Goal: Transaction & Acquisition: Purchase product/service

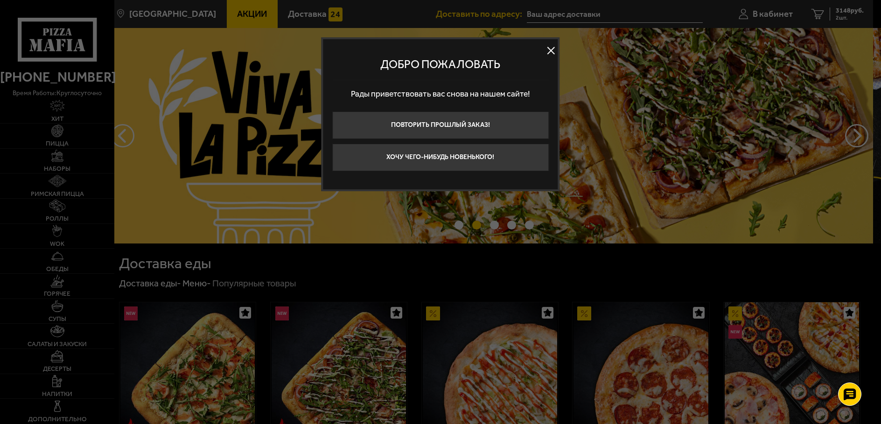
click at [547, 52] on button at bounding box center [551, 50] width 14 height 14
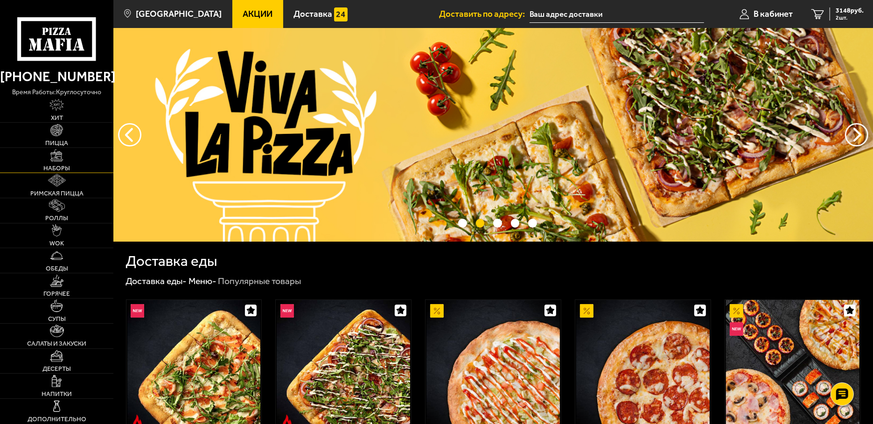
click at [53, 168] on span "Наборы" at bounding box center [56, 168] width 27 height 7
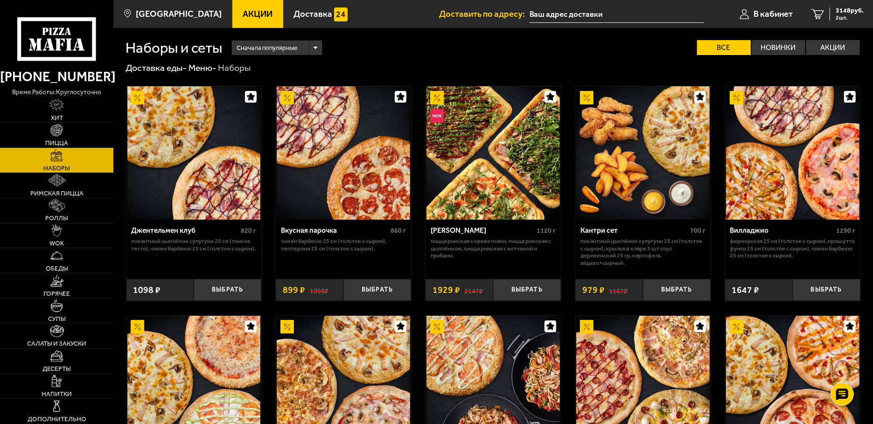
click at [243, 17] on span "Акции" at bounding box center [258, 14] width 30 height 9
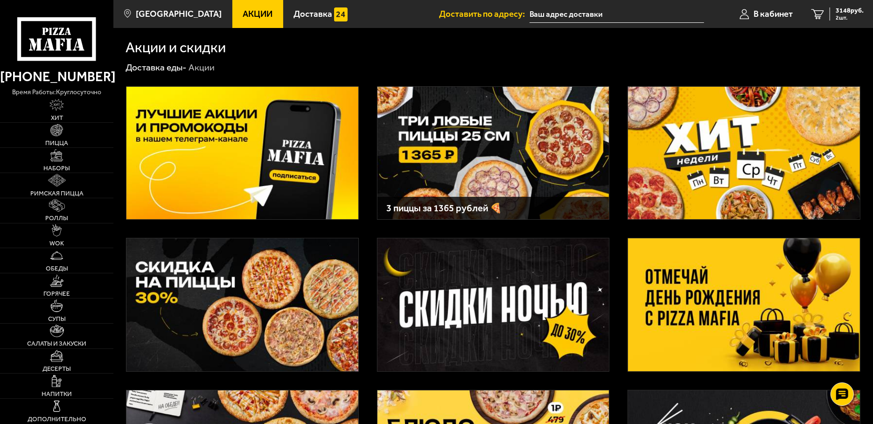
click at [477, 292] on img at bounding box center [492, 304] width 231 height 133
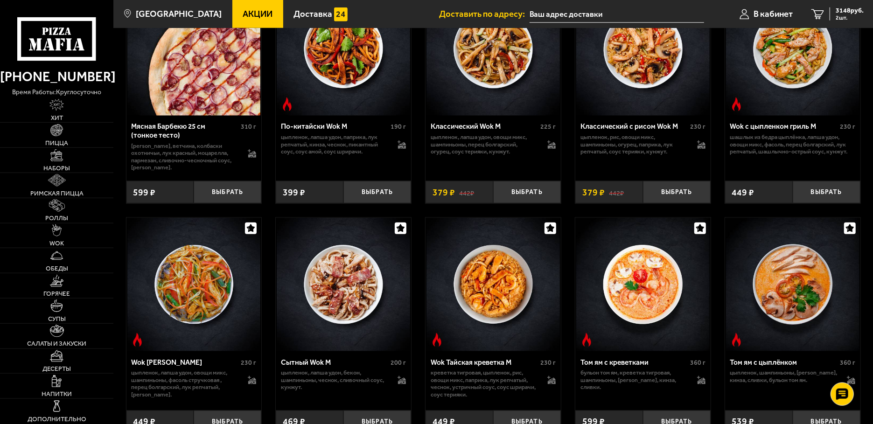
scroll to position [991, 0]
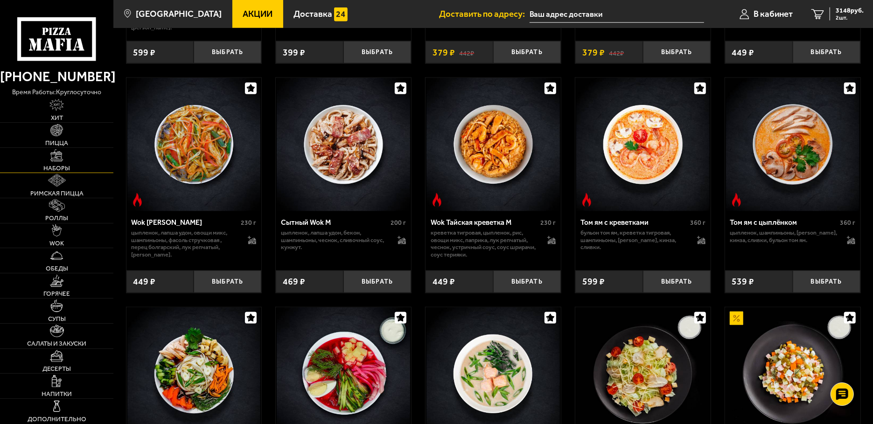
click at [65, 161] on link "Наборы" at bounding box center [56, 160] width 113 height 25
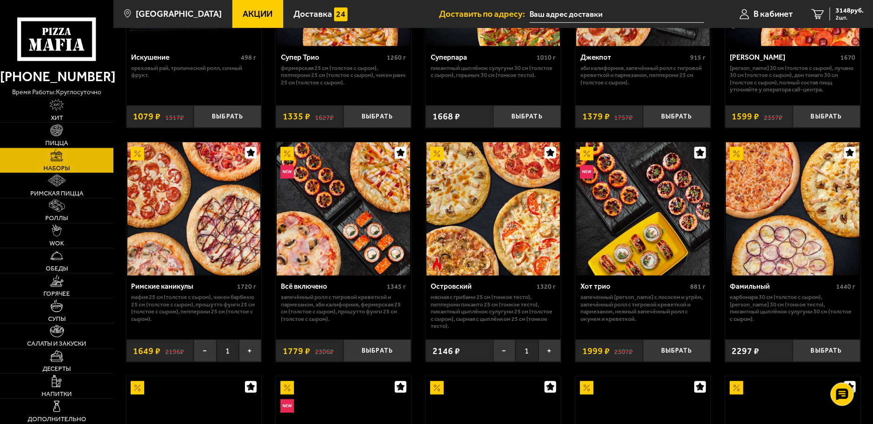
scroll to position [644, 0]
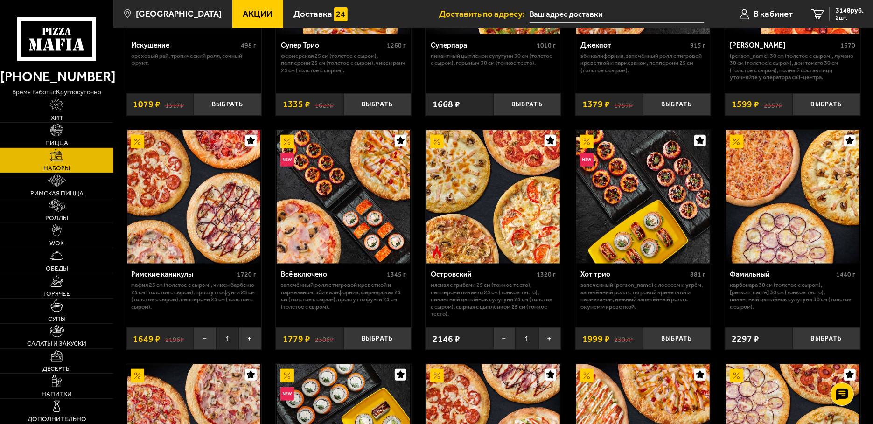
click at [495, 216] on img at bounding box center [492, 196] width 133 height 133
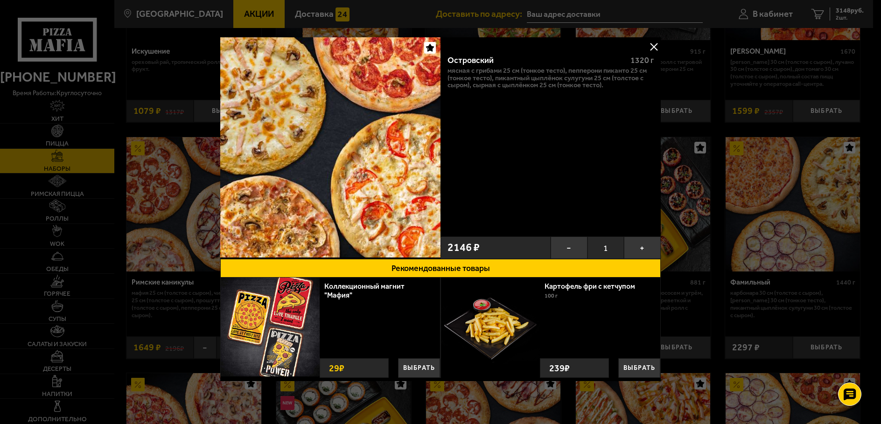
click at [647, 49] on button at bounding box center [654, 47] width 14 height 14
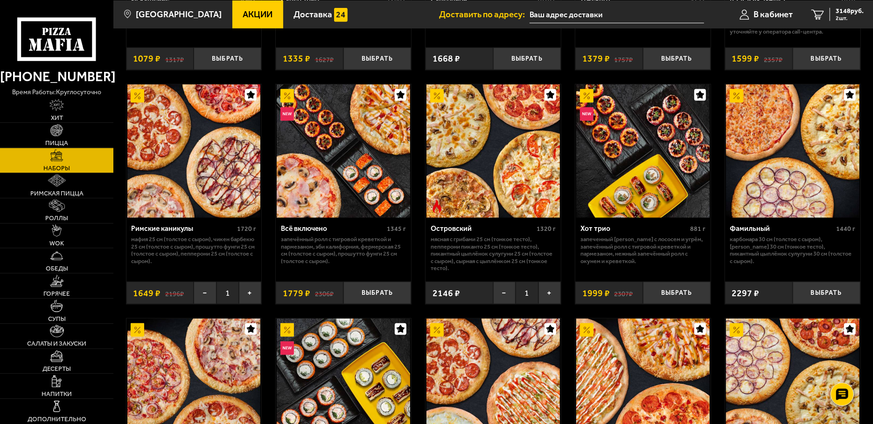
scroll to position [644, 0]
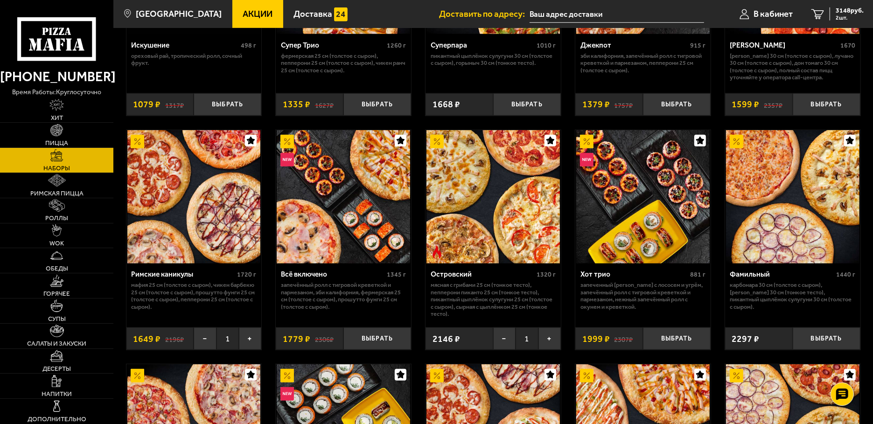
click at [204, 219] on img at bounding box center [193, 196] width 133 height 133
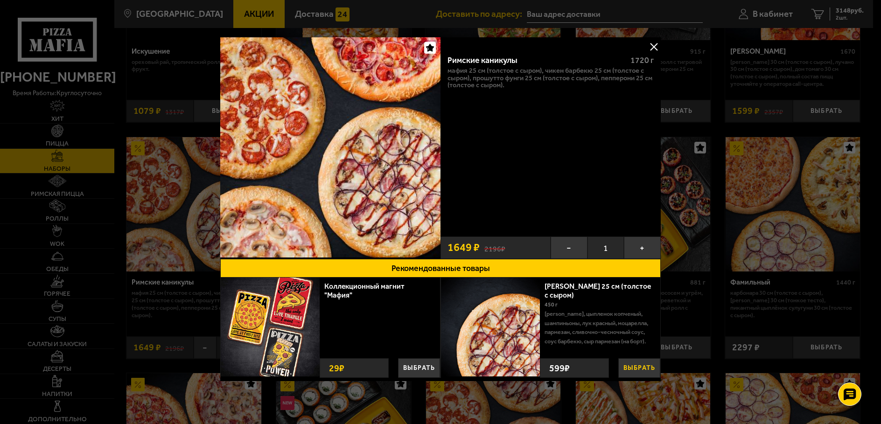
click at [630, 366] on button "Выбрать" at bounding box center [639, 368] width 42 height 20
click at [847, 9] on div at bounding box center [440, 212] width 881 height 424
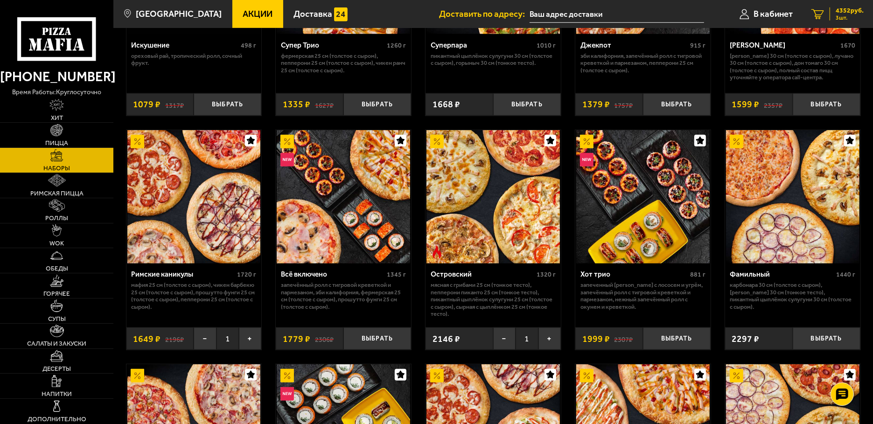
click at [839, 16] on span "3 шт." at bounding box center [849, 18] width 28 height 6
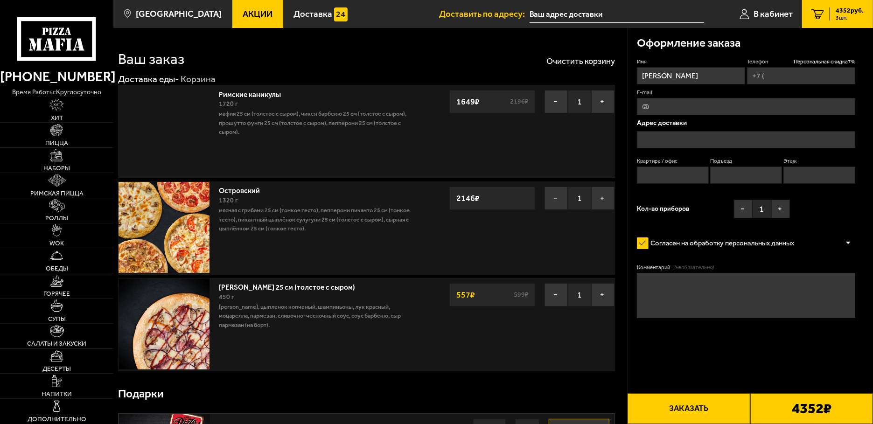
type input "[PHONE_NUMBER]"
type input "Россия, Санкт-Петербург, улица Подвойского, 14к1"
type input "2"
type input "1"
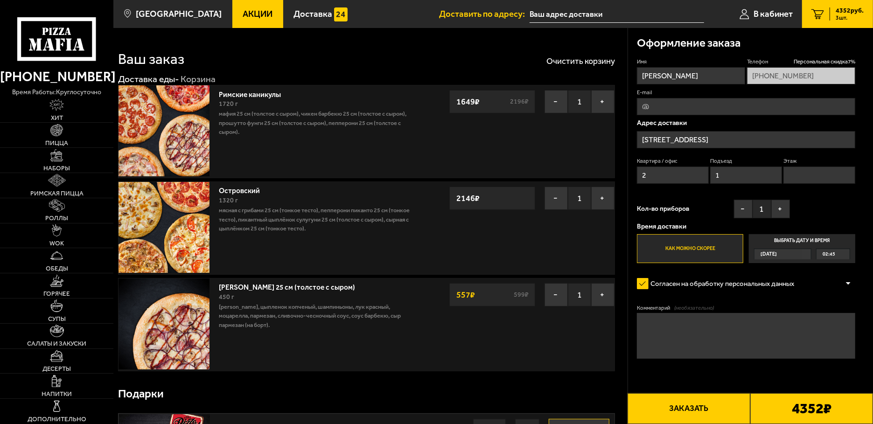
click at [185, 131] on img at bounding box center [163, 130] width 91 height 91
click at [244, 93] on link "Римские каникулы" at bounding box center [254, 93] width 71 height 12
click at [252, 97] on link "Римские каникулы" at bounding box center [254, 93] width 71 height 12
click at [769, 14] on span "В кабинет" at bounding box center [772, 14] width 39 height 9
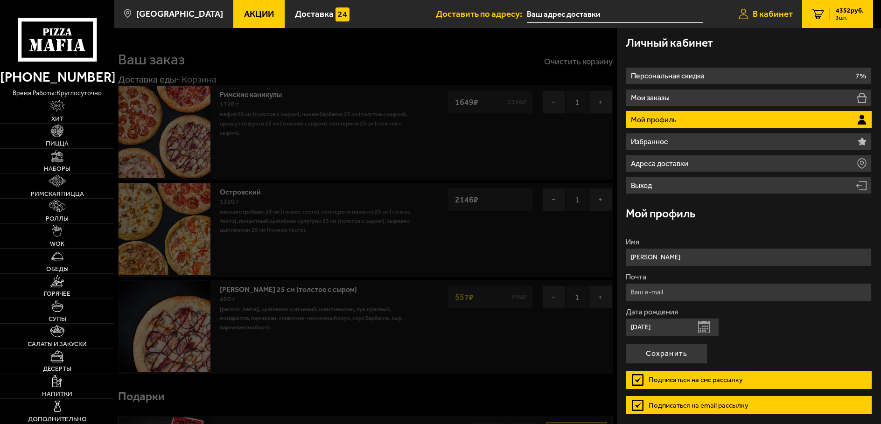
type input "Россия, Санкт-Петербург, улица Подвойского, 14к1"
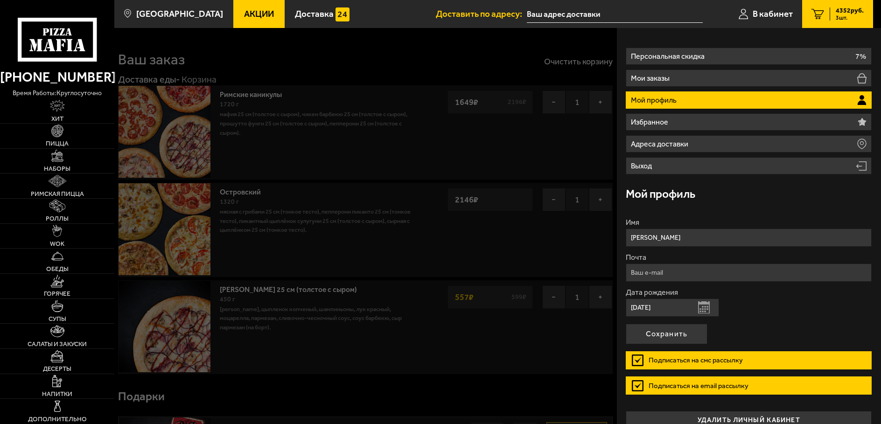
scroll to position [34, 0]
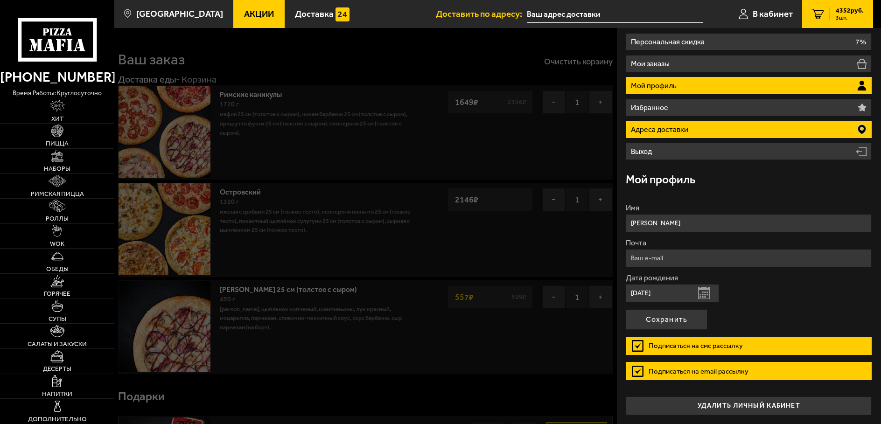
click at [718, 123] on li "Адреса доставки" at bounding box center [749, 129] width 246 height 17
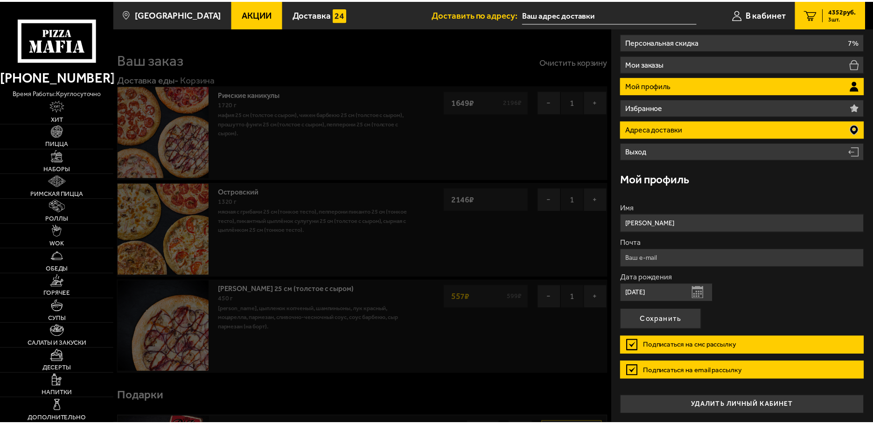
scroll to position [0, 0]
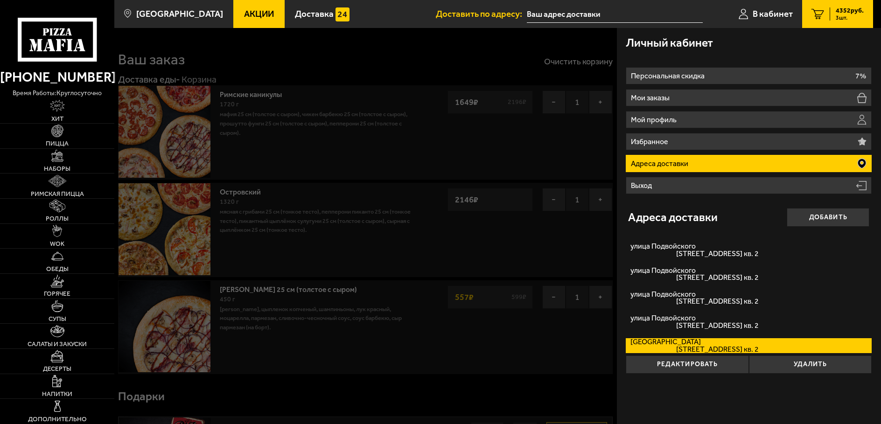
click at [417, 56] on div at bounding box center [554, 240] width 881 height 424
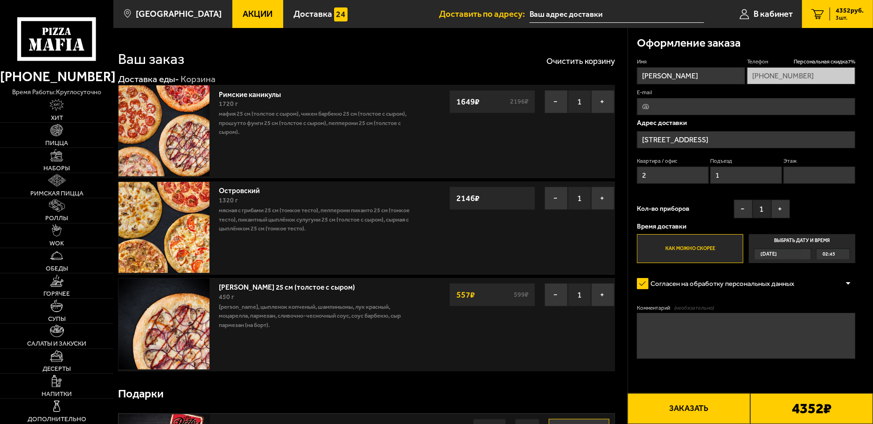
click at [147, 139] on img at bounding box center [163, 130] width 91 height 91
click at [550, 199] on button "−" at bounding box center [555, 198] width 23 height 23
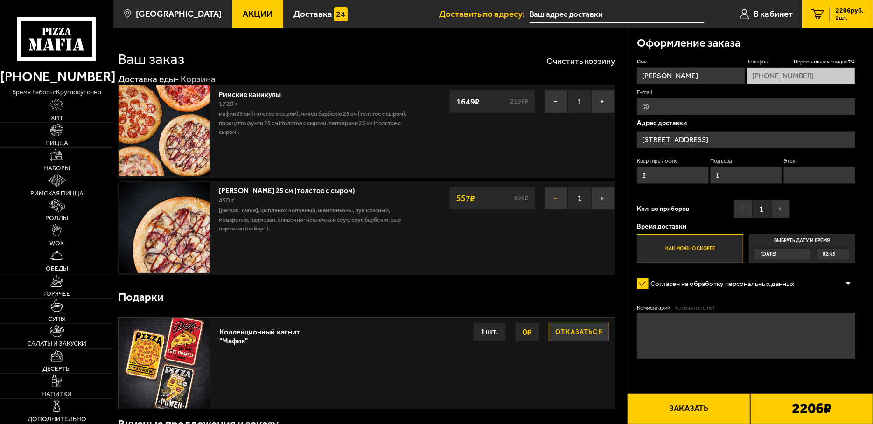
click at [551, 200] on button "−" at bounding box center [555, 198] width 23 height 23
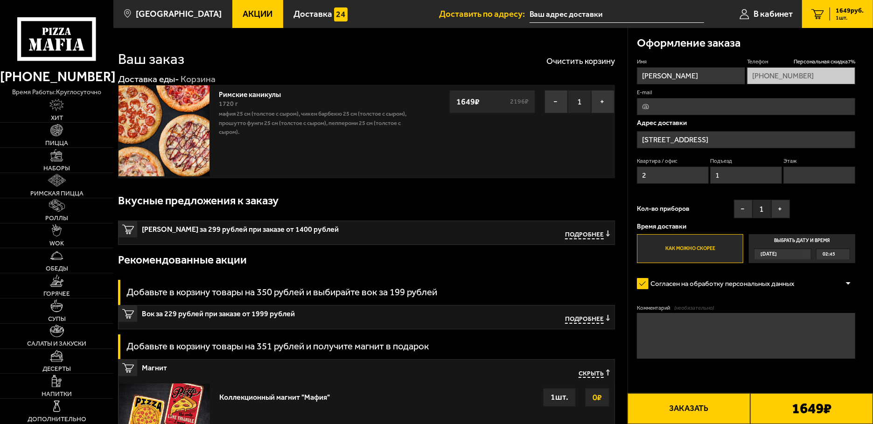
click at [168, 120] on img at bounding box center [163, 130] width 91 height 91
click at [160, 15] on span "[GEOGRAPHIC_DATA]" at bounding box center [179, 14] width 86 height 9
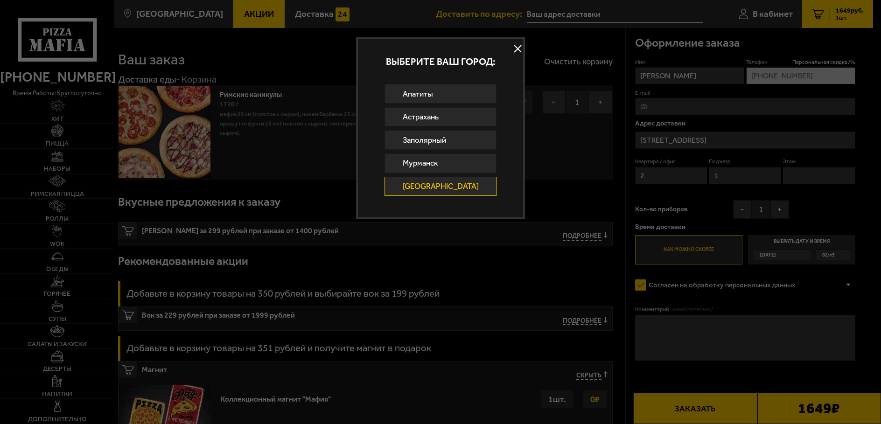
click at [512, 45] on button at bounding box center [518, 49] width 14 height 14
click at [512, 45] on div "Ваш заказ Очистить корзину" at bounding box center [365, 53] width 494 height 27
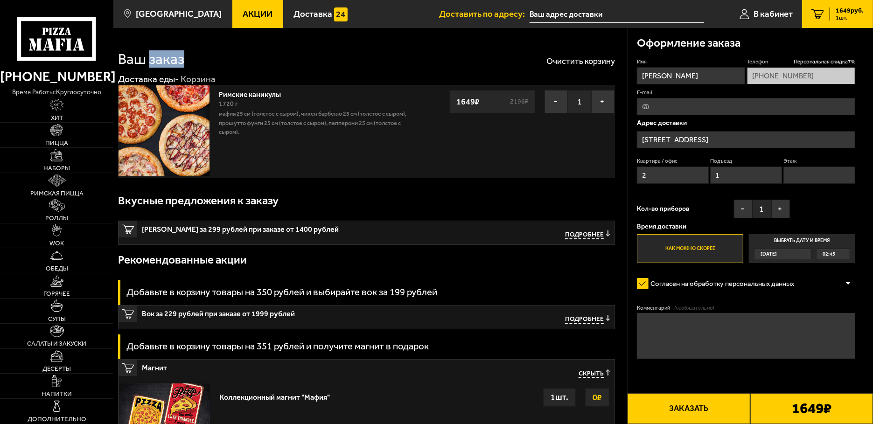
click at [54, 36] on icon at bounding box center [56, 38] width 78 height 43
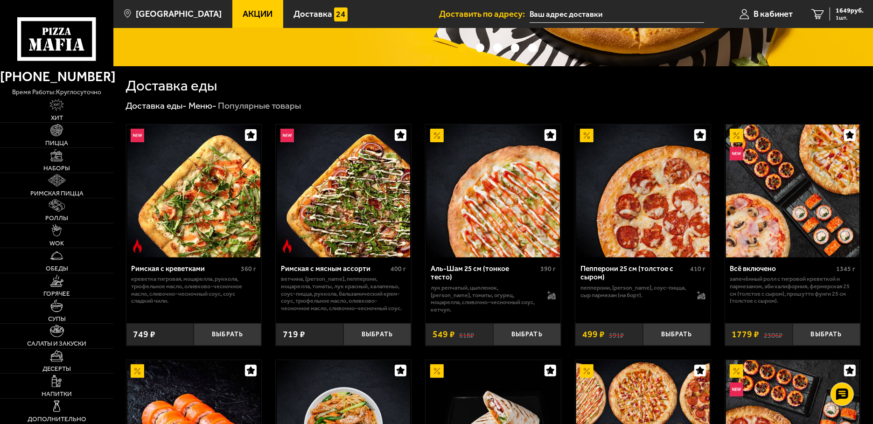
scroll to position [248, 0]
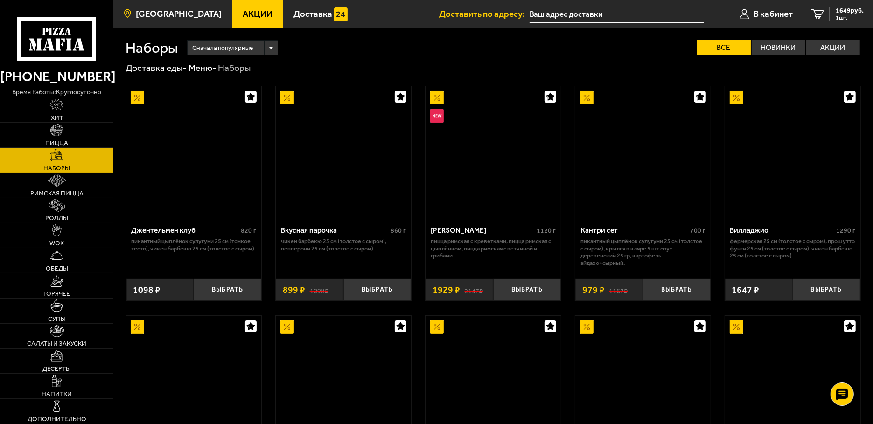
scroll to position [644, 0]
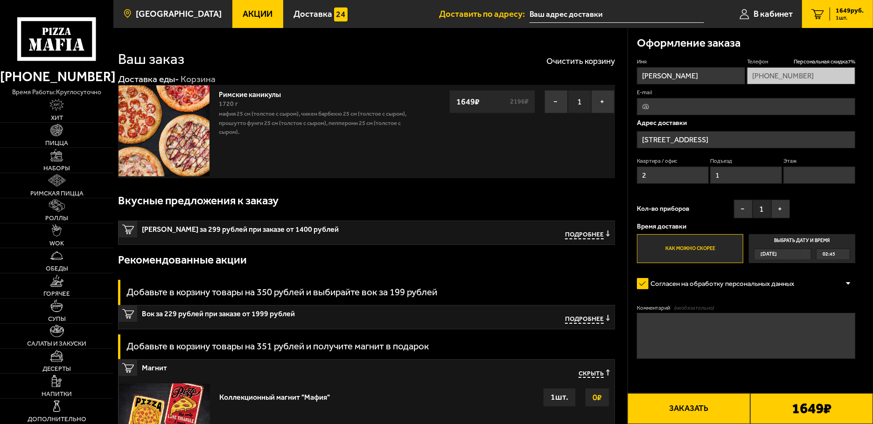
type input "[STREET_ADDRESS]"
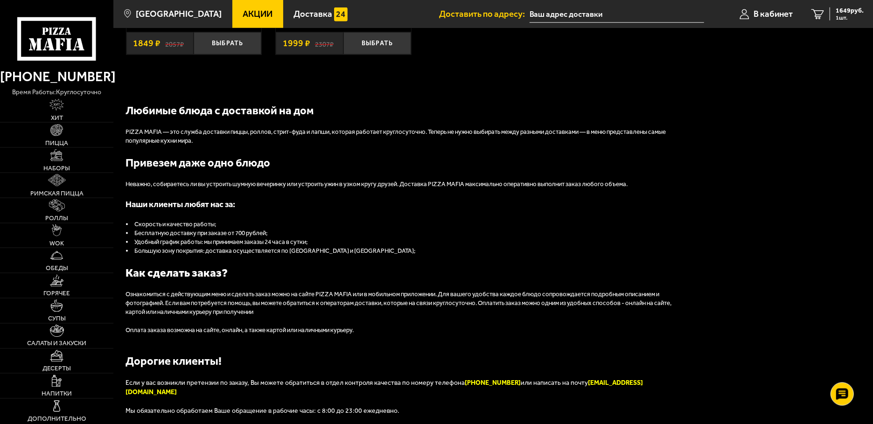
scroll to position [941, 0]
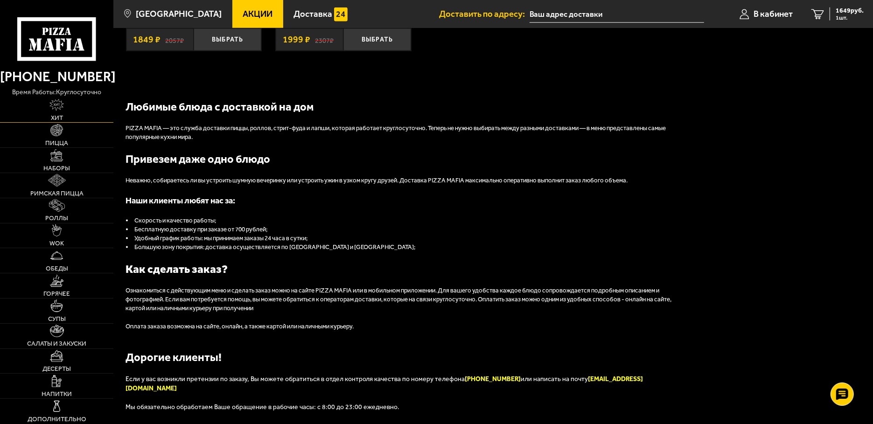
click at [49, 114] on link "Хит" at bounding box center [56, 109] width 113 height 25
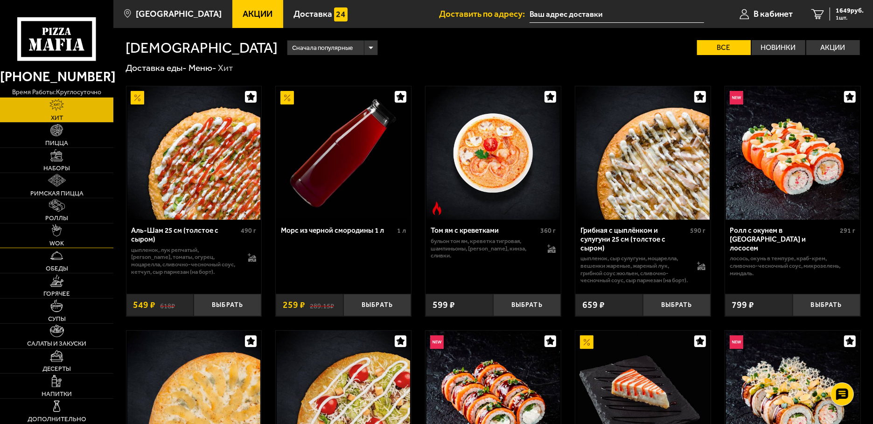
click at [58, 242] on span "WOK" at bounding box center [56, 243] width 14 height 7
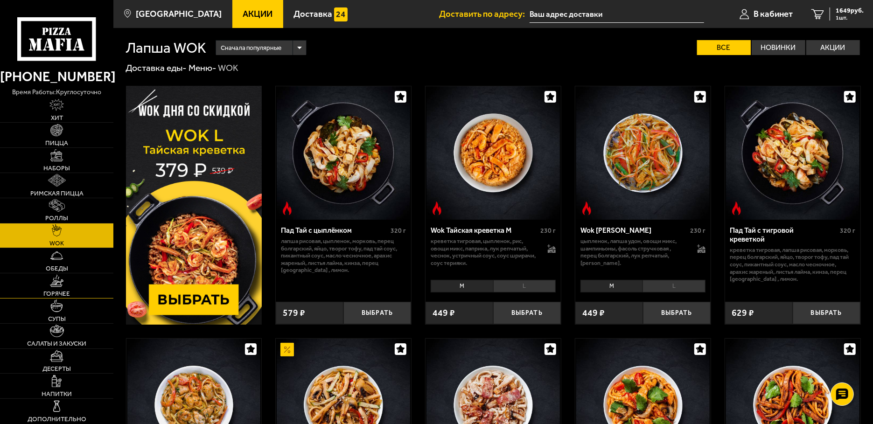
click at [58, 288] on link "Горячее" at bounding box center [56, 285] width 113 height 25
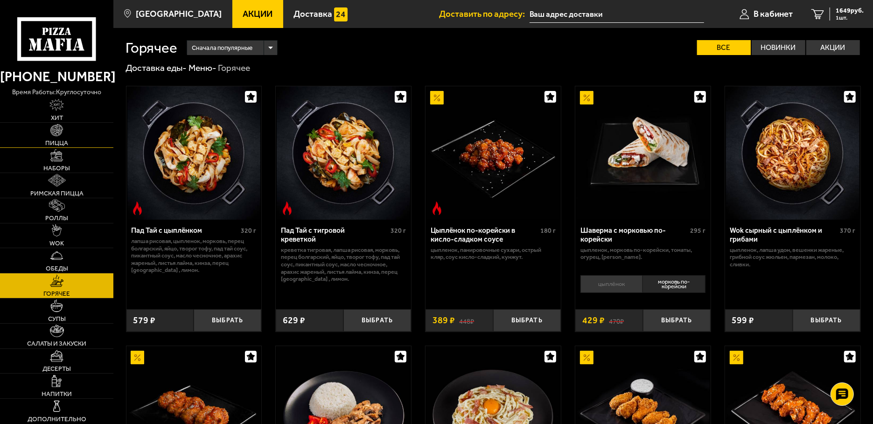
click at [55, 134] on img at bounding box center [56, 130] width 12 height 12
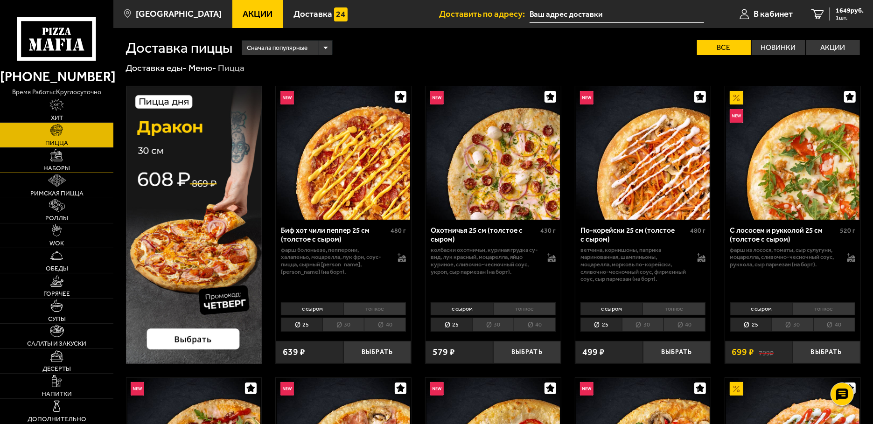
click at [51, 169] on span "Наборы" at bounding box center [56, 168] width 27 height 7
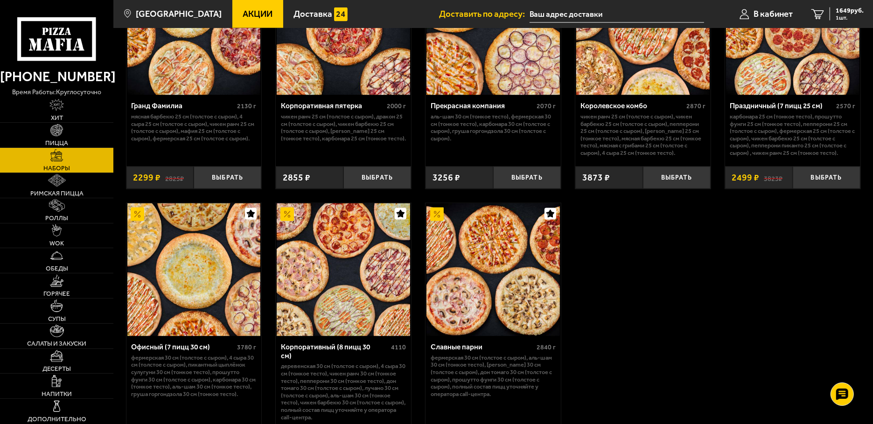
scroll to position [1423, 0]
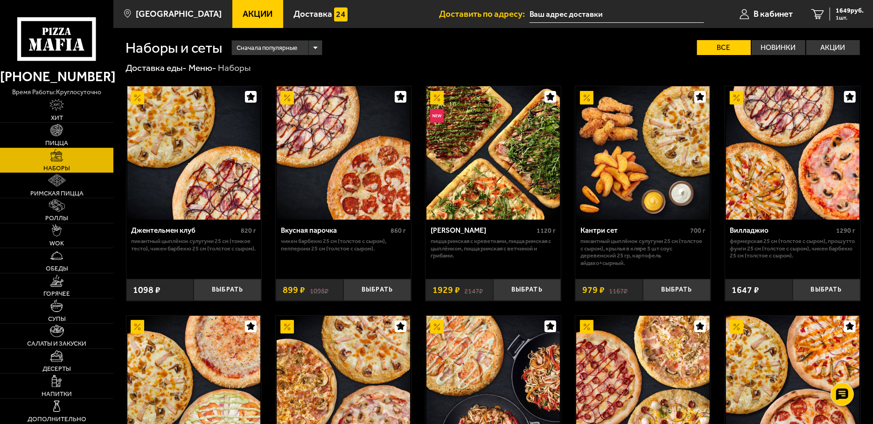
scroll to position [198, 0]
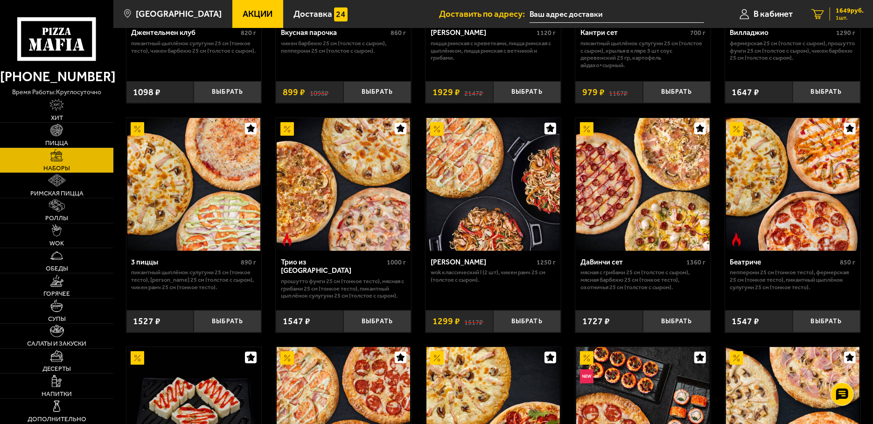
click at [845, 16] on span "1 шт." at bounding box center [849, 18] width 28 height 6
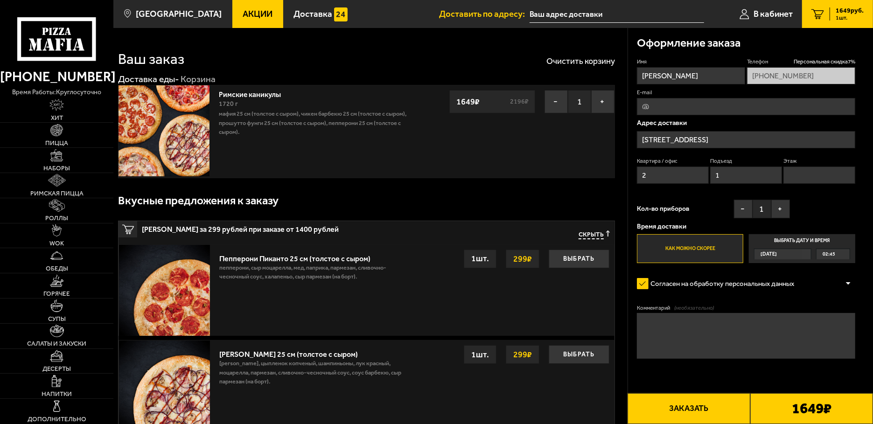
click at [260, 97] on link "Римские каникулы" at bounding box center [254, 93] width 71 height 12
click at [339, 60] on div "Ваш заказ Очистить корзину" at bounding box center [366, 53] width 497 height 27
click at [60, 38] on icon at bounding box center [56, 38] width 78 height 43
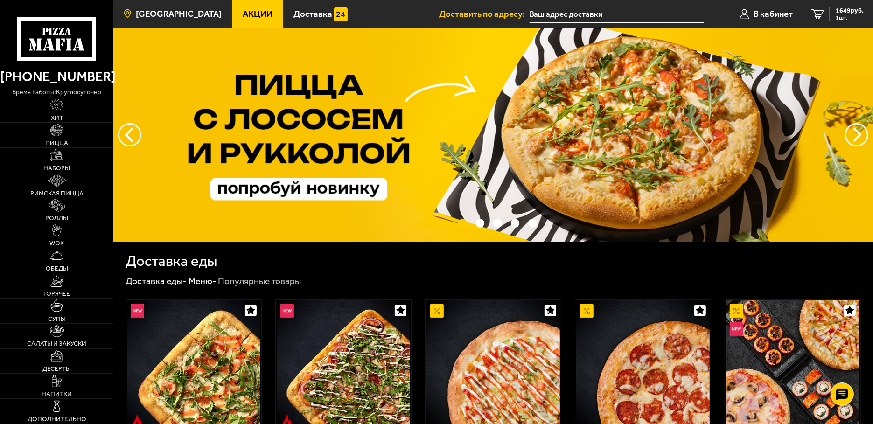
click at [141, 11] on span "[GEOGRAPHIC_DATA]" at bounding box center [179, 14] width 86 height 9
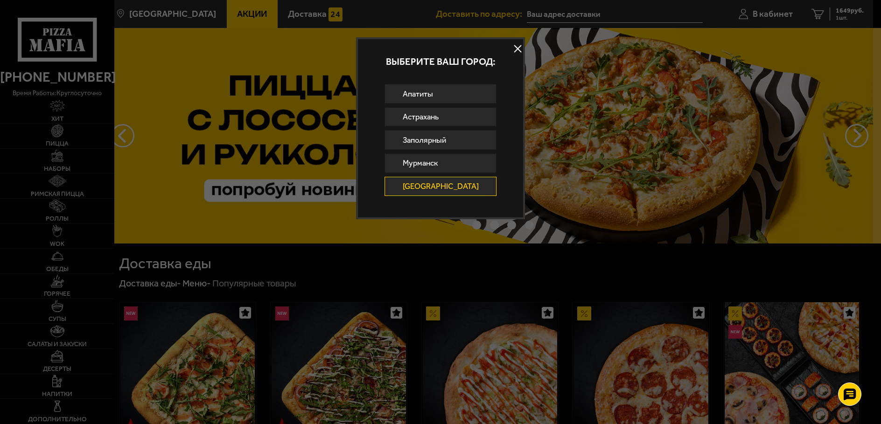
click at [363, 14] on div at bounding box center [440, 212] width 881 height 424
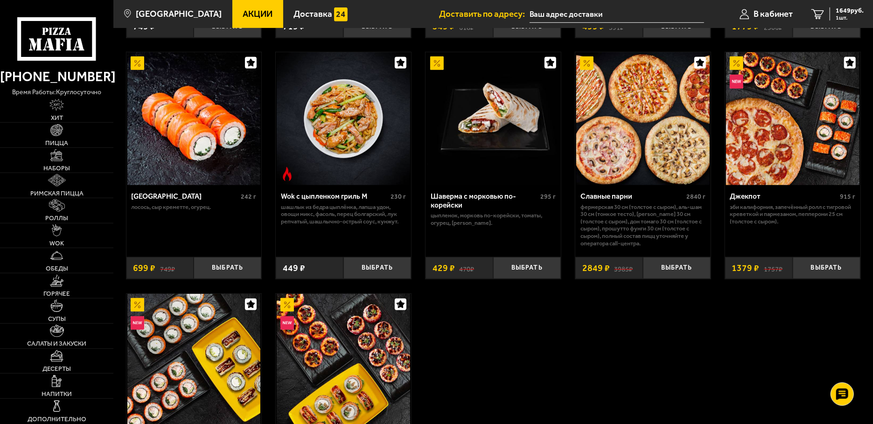
scroll to position [396, 0]
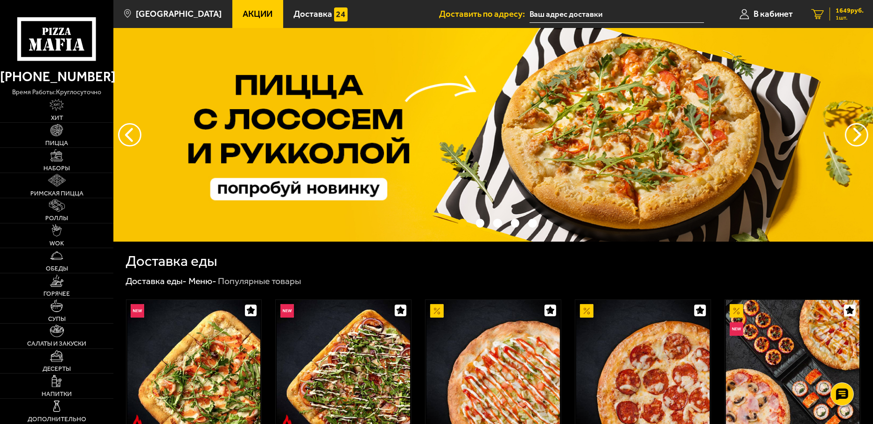
click at [843, 17] on span "1 шт." at bounding box center [849, 18] width 28 height 6
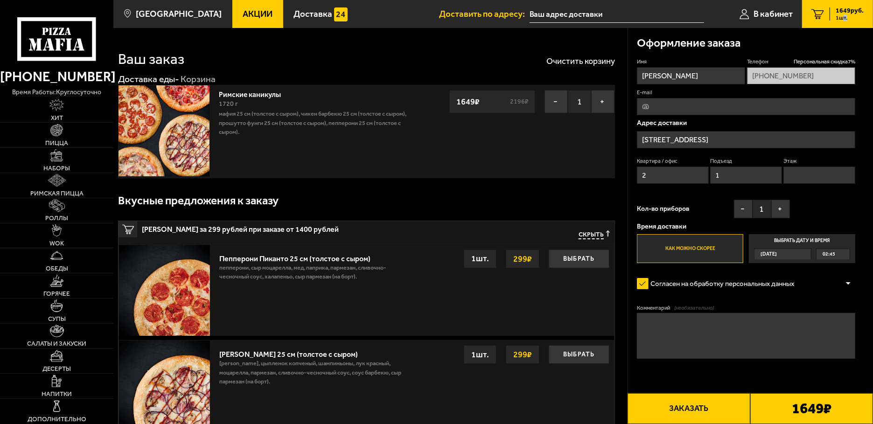
click at [243, 13] on span "Акции" at bounding box center [258, 14] width 30 height 9
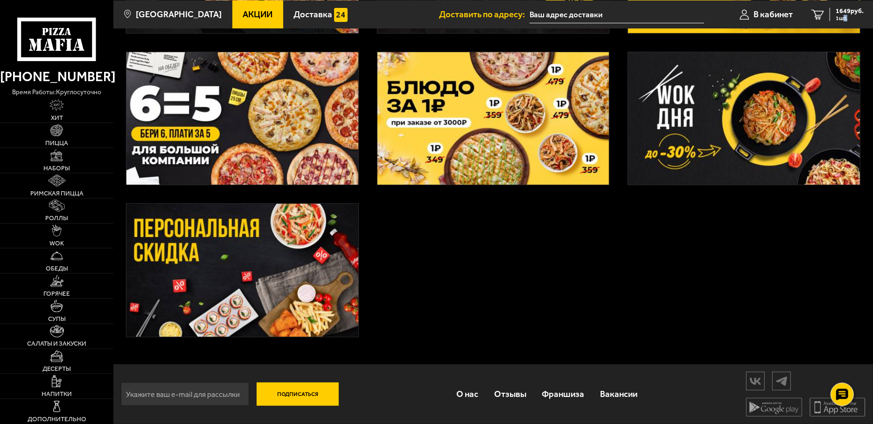
scroll to position [345, 0]
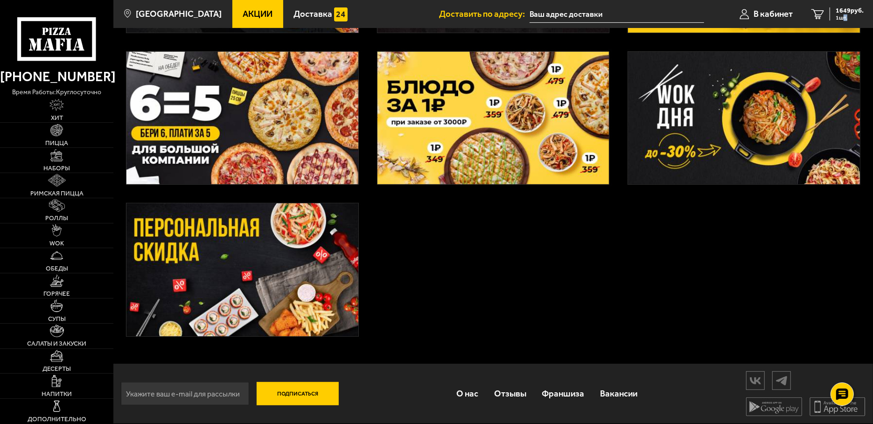
click at [271, 249] on img at bounding box center [241, 269] width 231 height 133
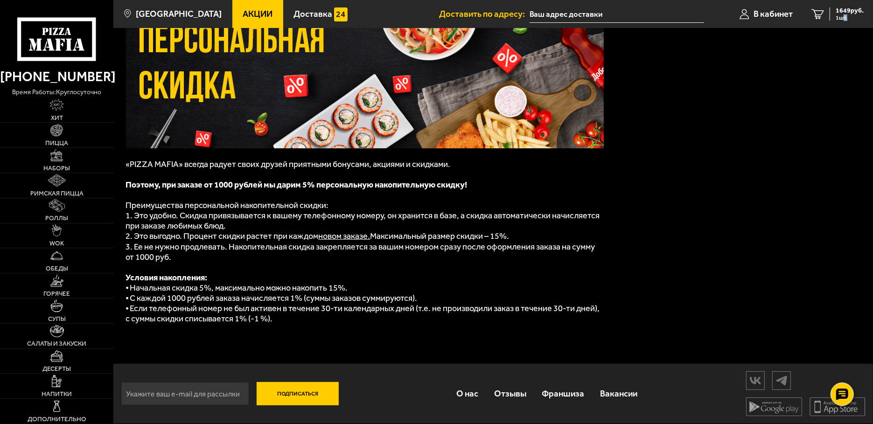
scroll to position [76, 0]
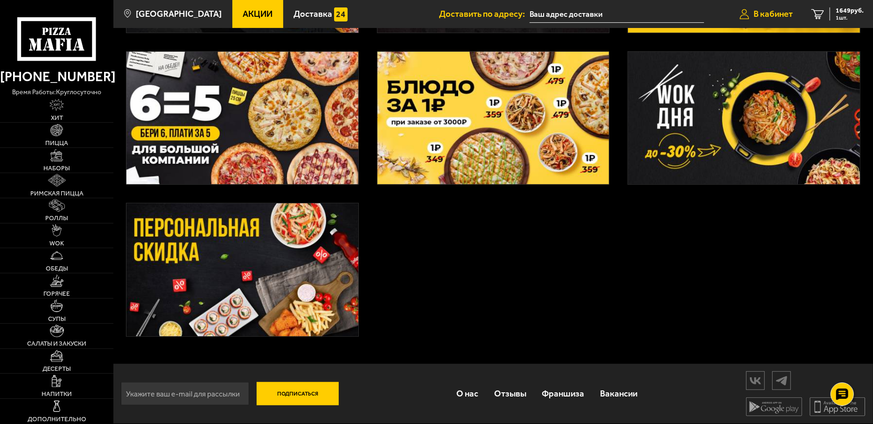
click at [771, 9] on link "В кабинет" at bounding box center [766, 14] width 72 height 28
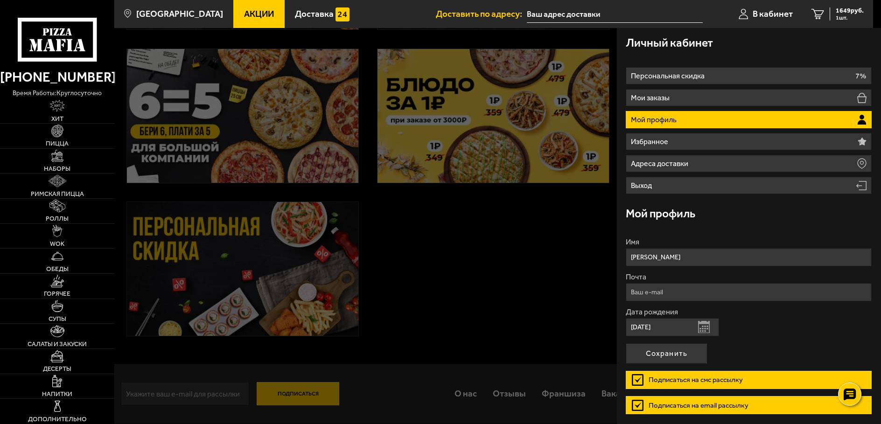
click at [517, 253] on div at bounding box center [554, 240] width 881 height 424
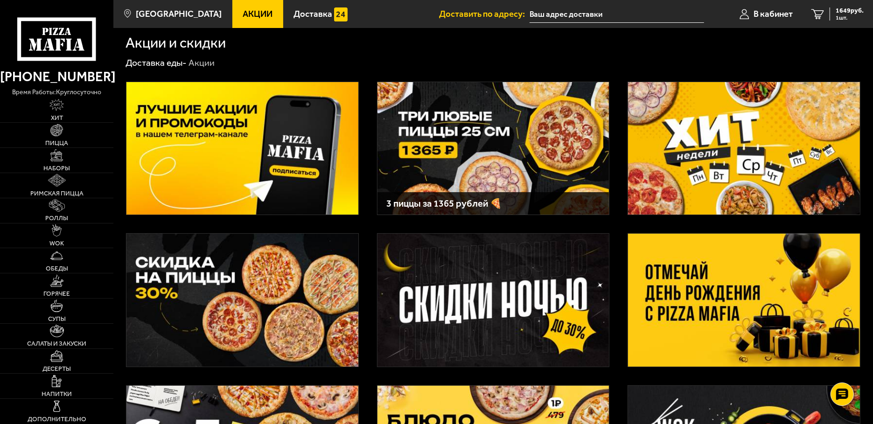
scroll to position [0, 0]
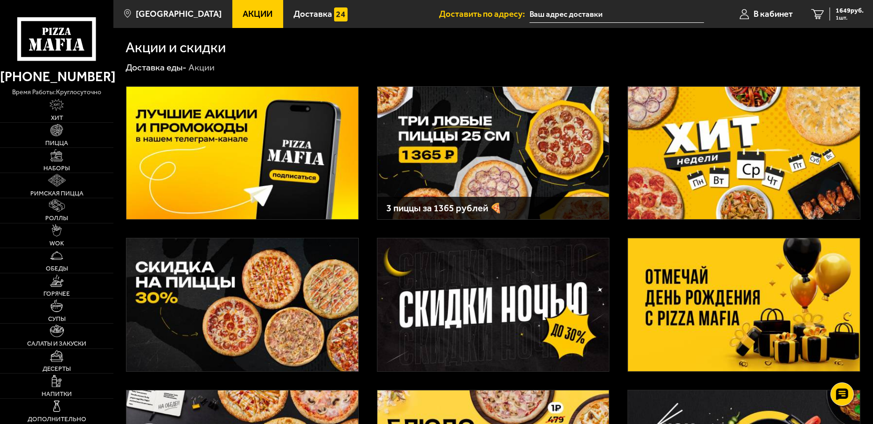
click at [711, 186] on img at bounding box center [743, 153] width 231 height 133
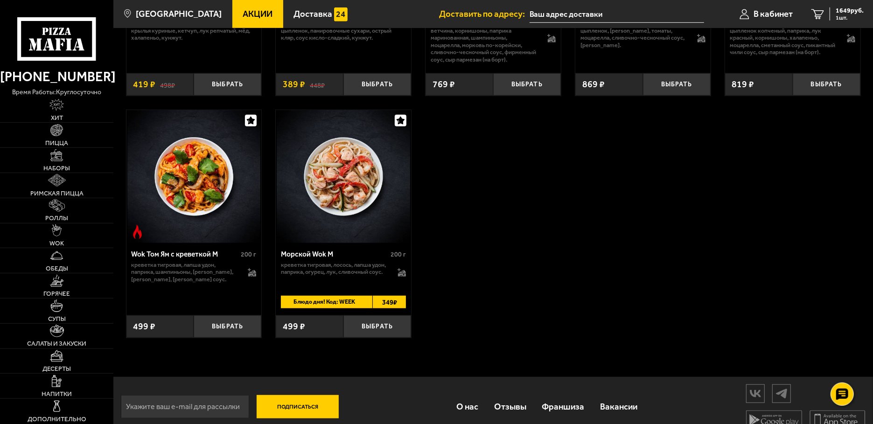
scroll to position [602, 0]
